Goal: Task Accomplishment & Management: Manage account settings

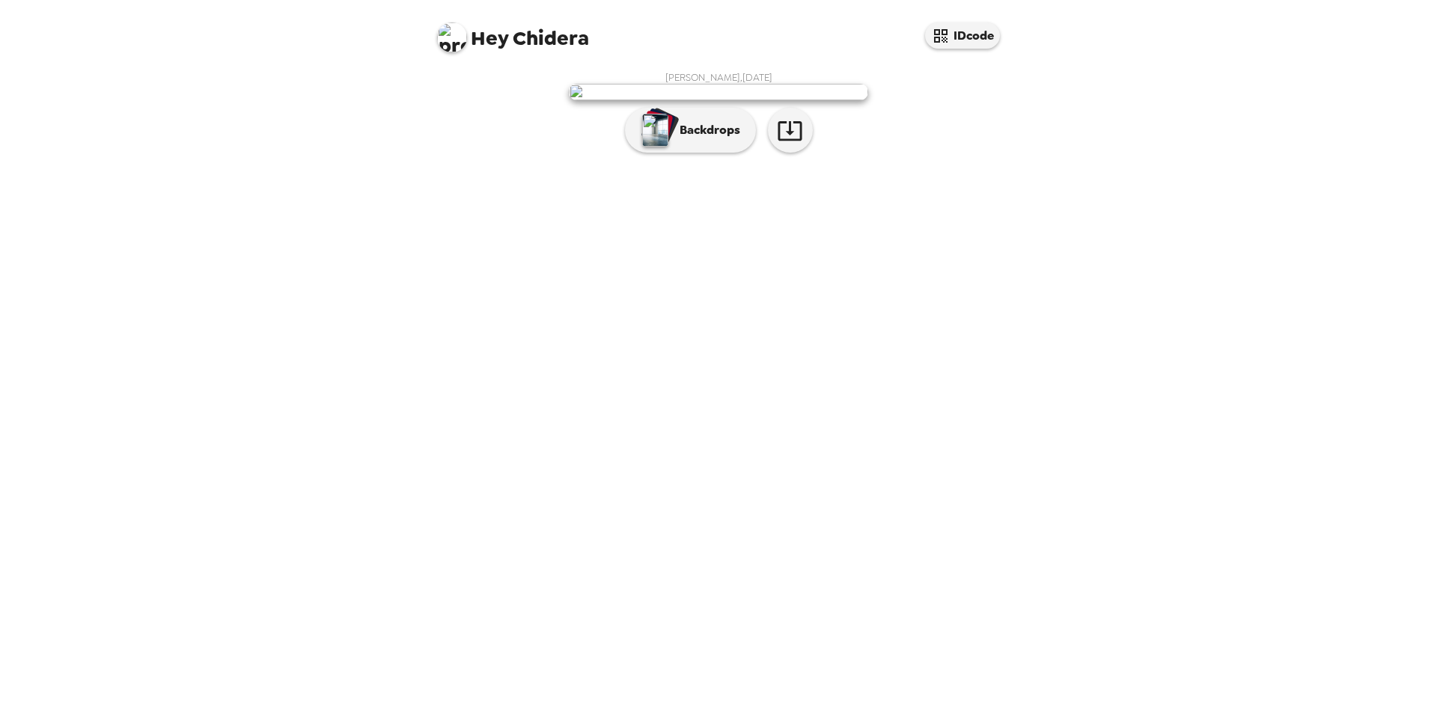
click at [771, 307] on div "[PERSON_NAME] , [DATE] Backdrops" at bounding box center [718, 385] width 599 height 643
click at [771, 160] on div "[PERSON_NAME] , [DATE] Backdrops" at bounding box center [718, 115] width 569 height 89
click at [974, 160] on div "[PERSON_NAME] , [DATE] Backdrops" at bounding box center [718, 115] width 569 height 89
click at [800, 141] on icon "button" at bounding box center [789, 130] width 24 height 19
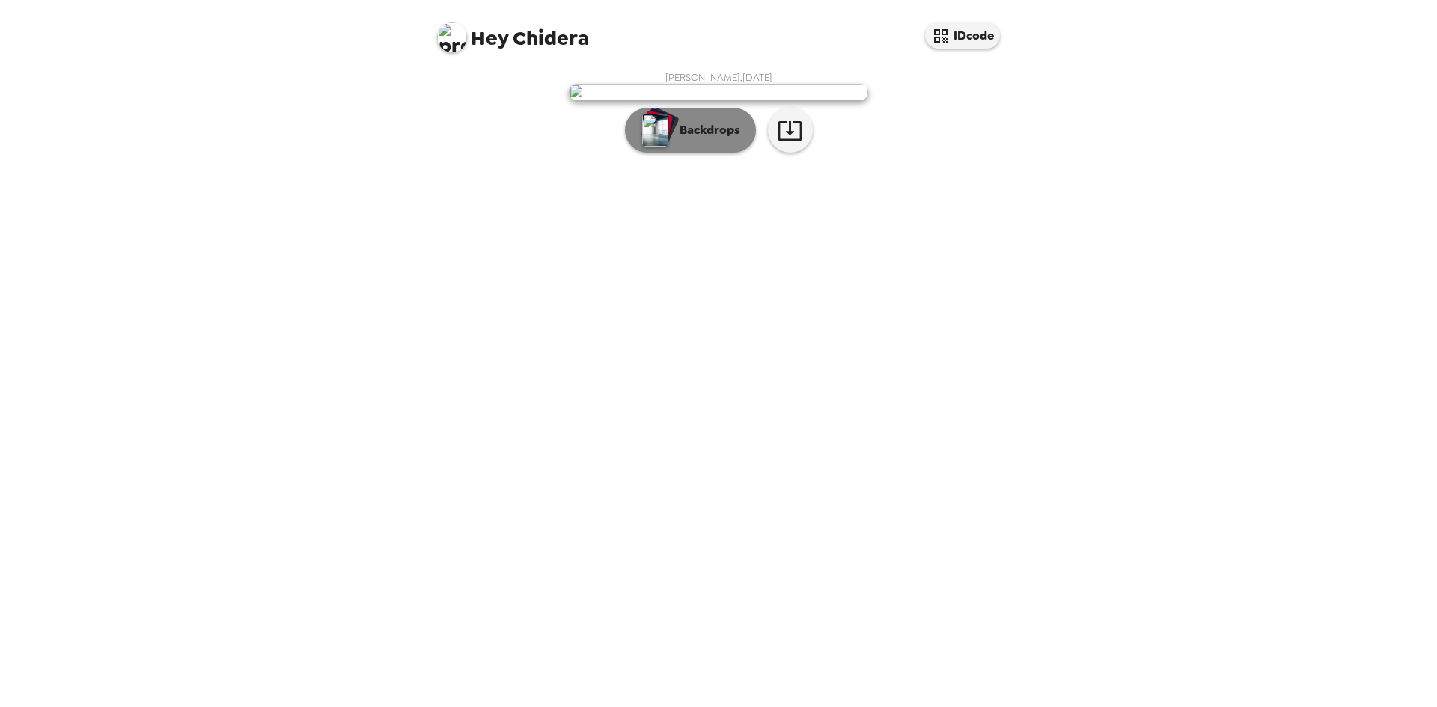
click at [677, 153] on button "Backdrops" at bounding box center [690, 130] width 131 height 45
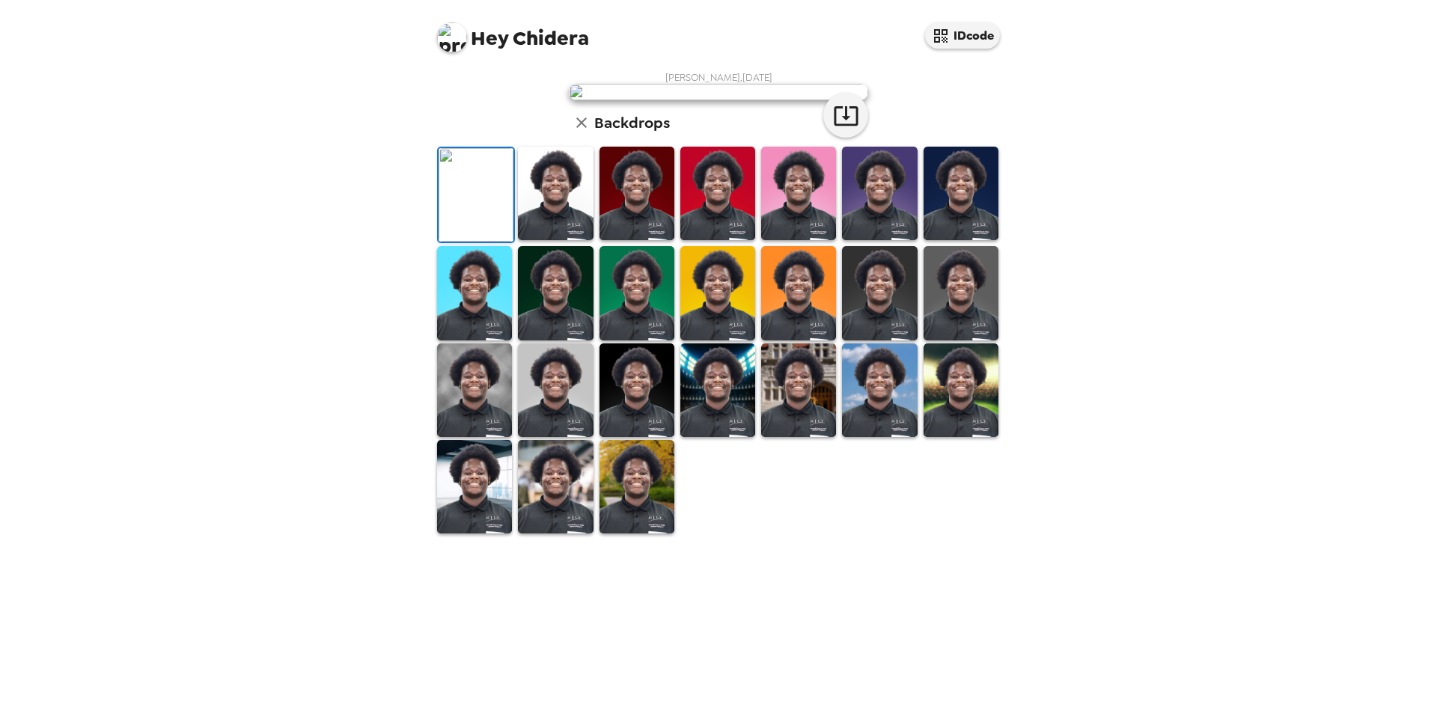
scroll to position [201, 0]
click at [542, 240] on img at bounding box center [555, 194] width 75 height 94
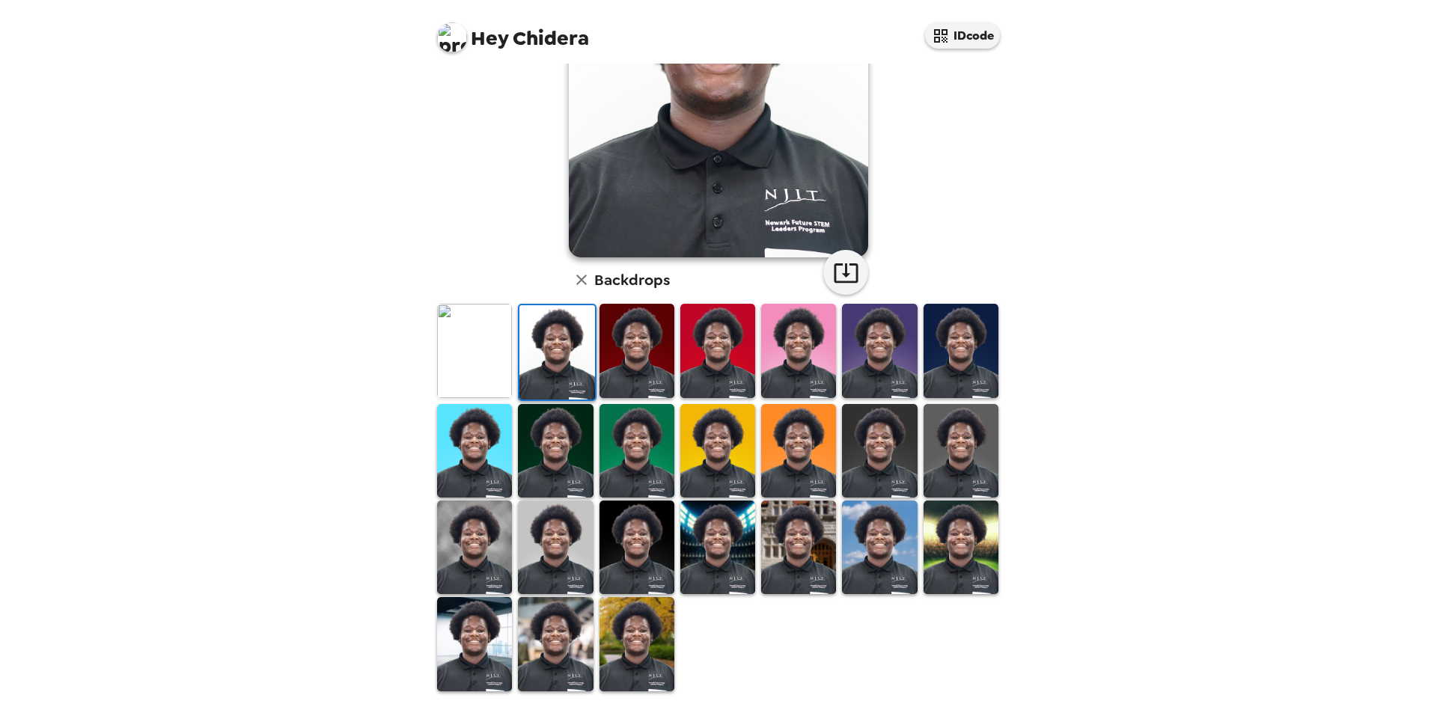
scroll to position [0, 0]
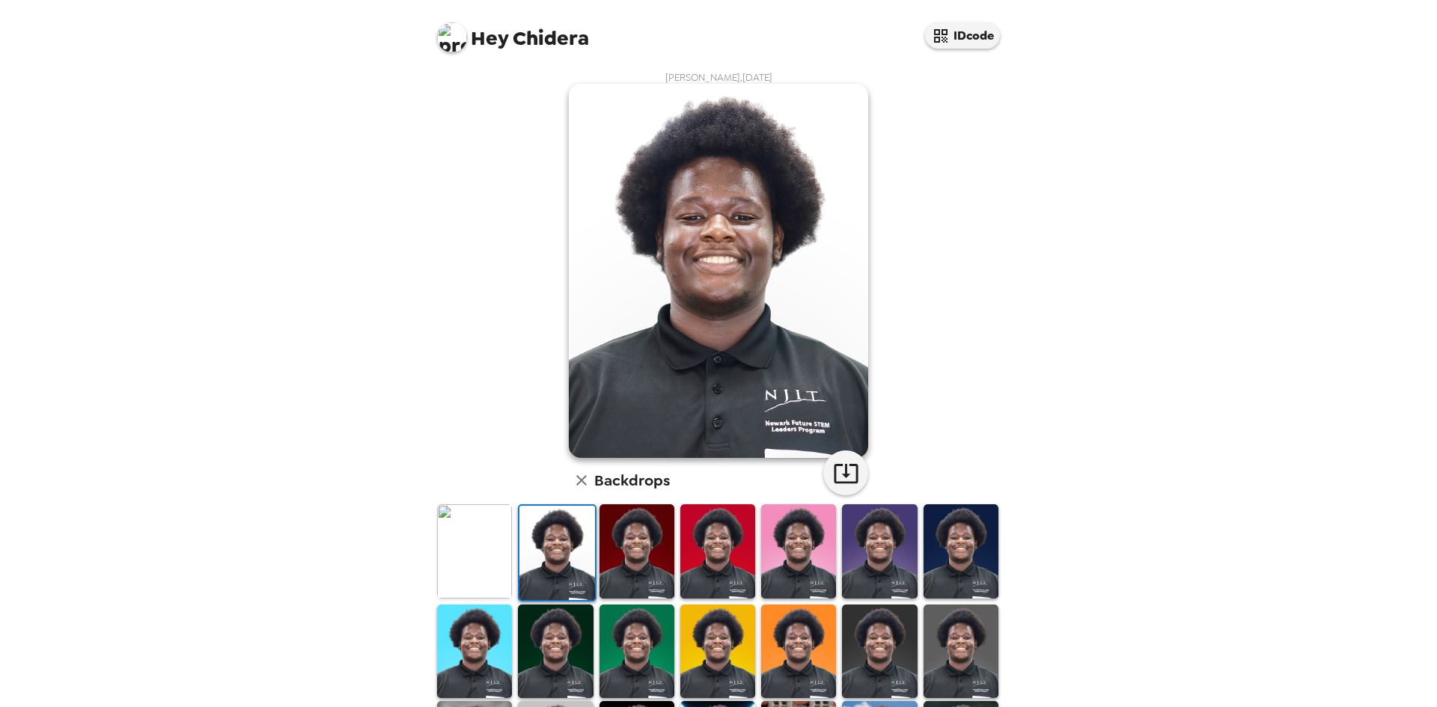
click at [649, 552] on img at bounding box center [636, 551] width 75 height 94
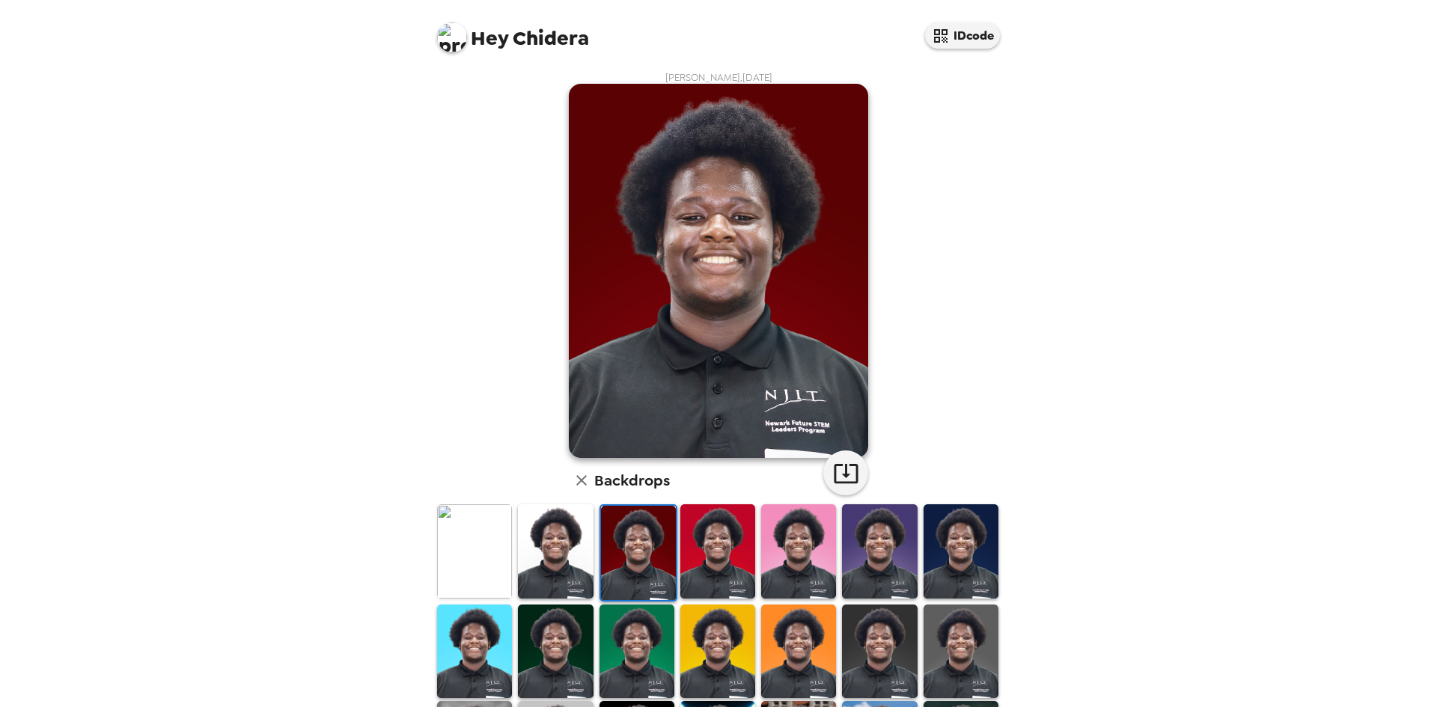
click at [689, 545] on img at bounding box center [717, 551] width 75 height 94
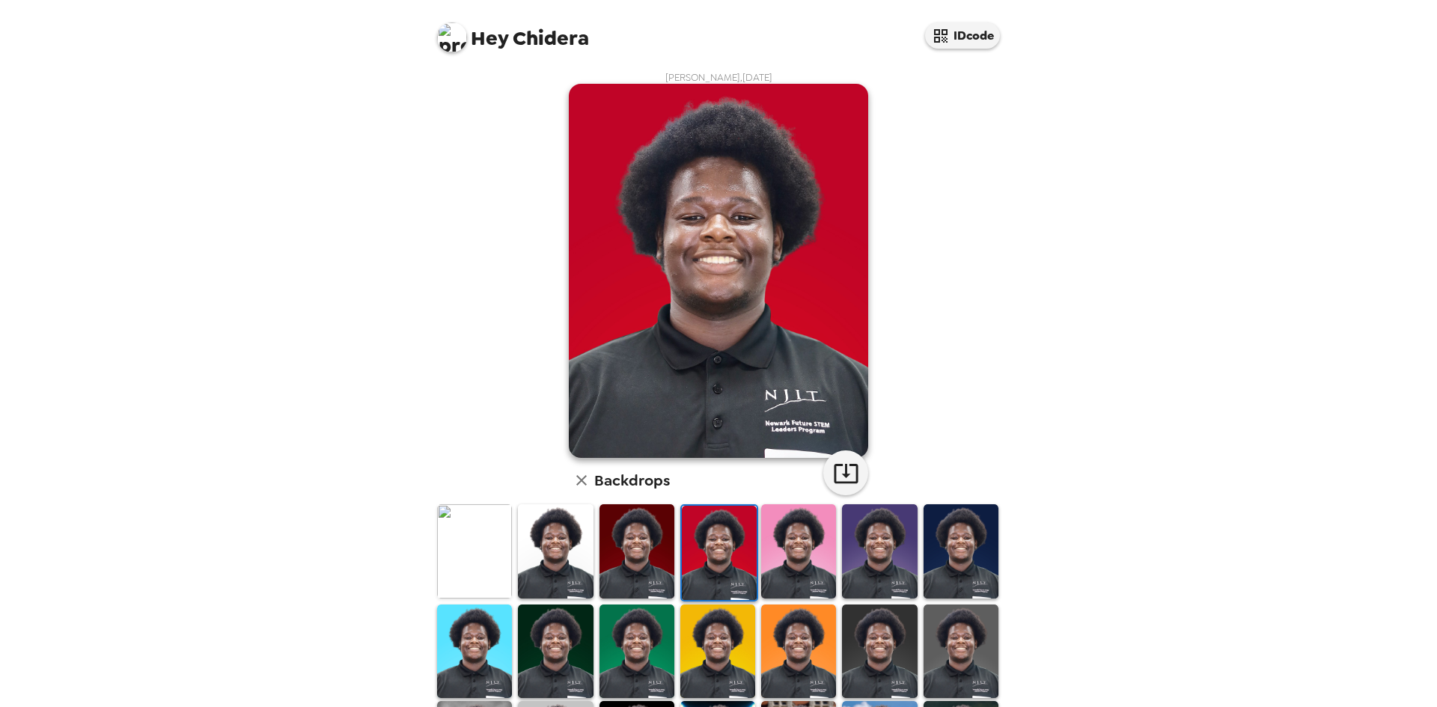
click at [794, 553] on img at bounding box center [798, 551] width 75 height 94
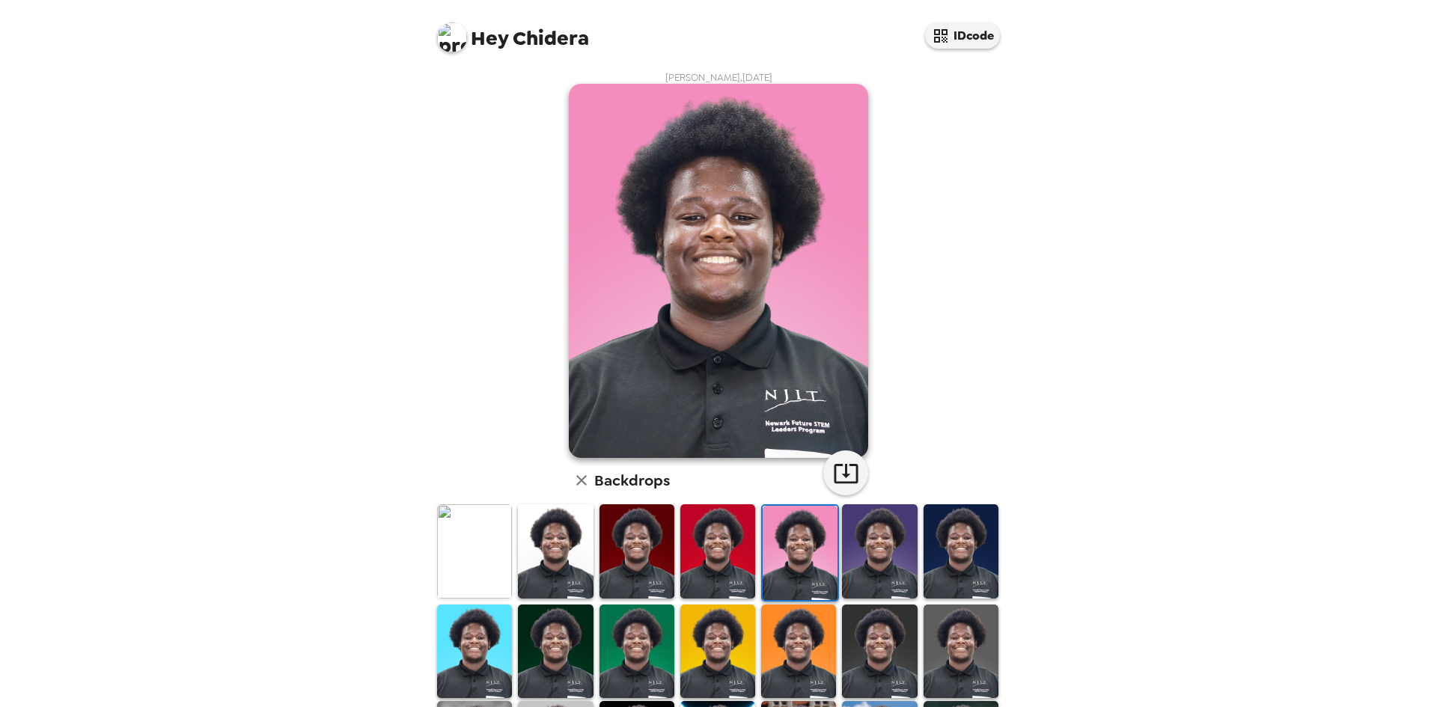
click at [548, 550] on img at bounding box center [555, 551] width 75 height 94
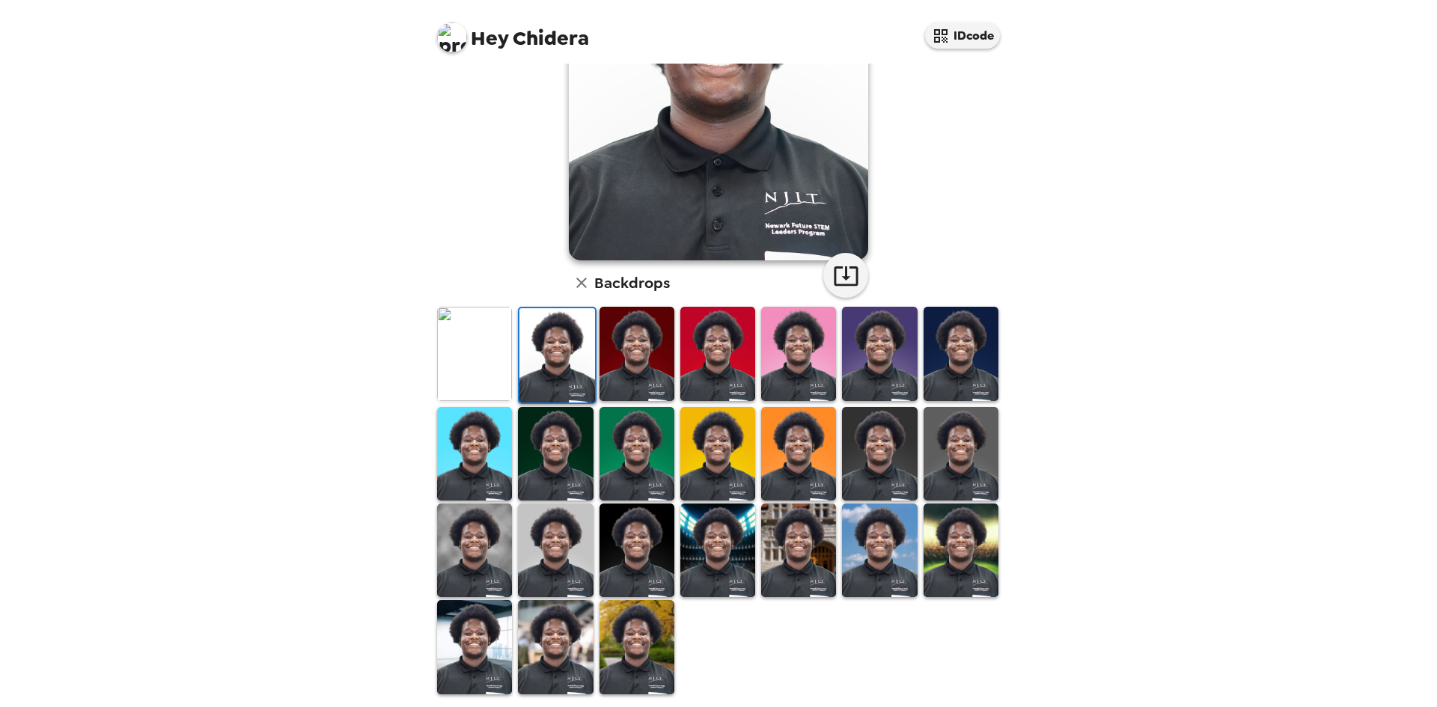
scroll to position [201, 0]
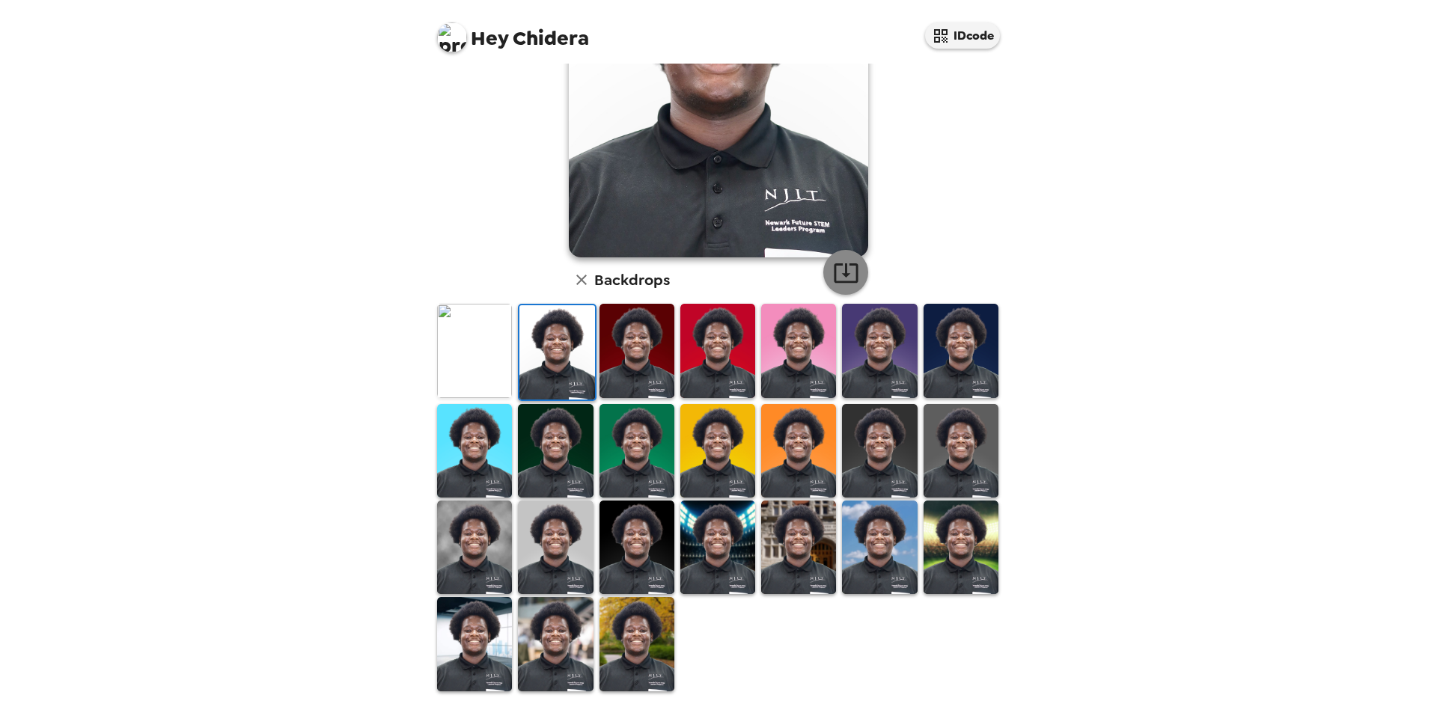
click at [851, 281] on icon "button" at bounding box center [846, 272] width 24 height 19
